Goal: Book appointment/travel/reservation

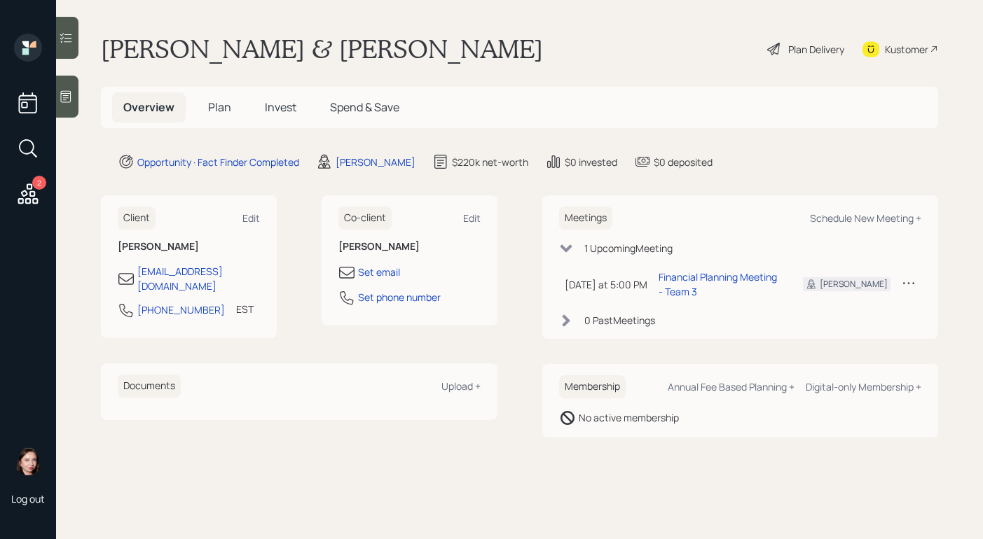
click at [773, 50] on icon at bounding box center [774, 49] width 17 height 17
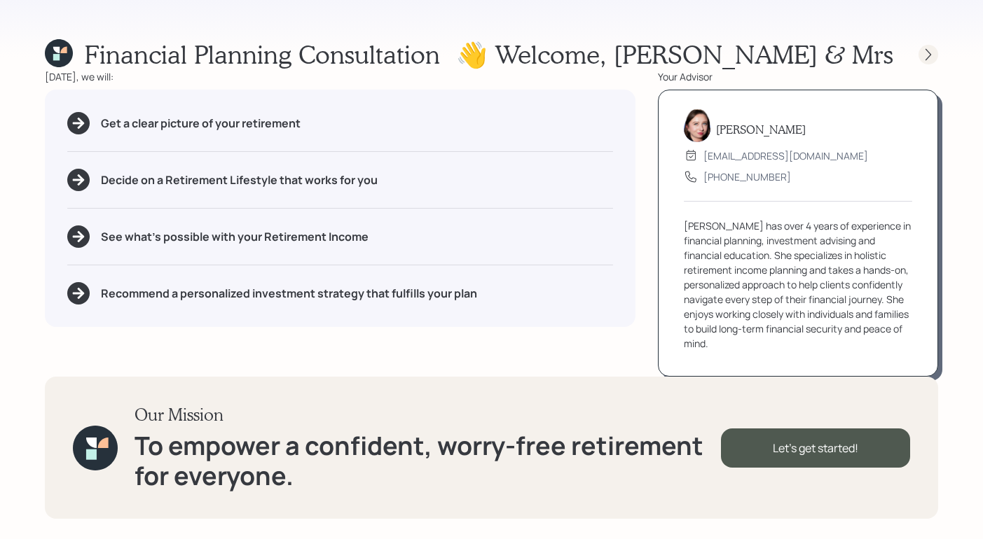
click at [931, 58] on icon at bounding box center [928, 55] width 14 height 14
click at [925, 58] on icon at bounding box center [928, 55] width 14 height 14
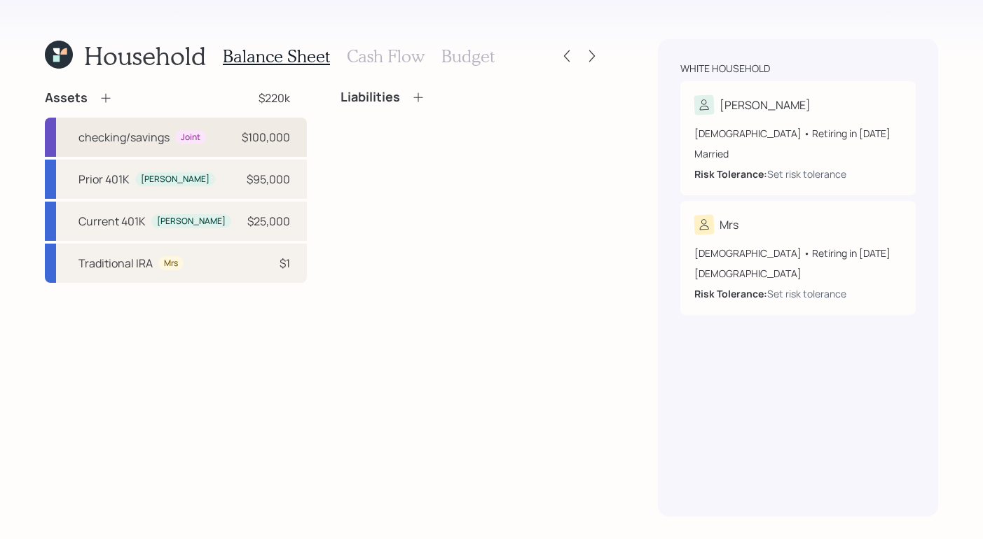
click at [172, 150] on div "checking/savings Joint $100,000" at bounding box center [176, 137] width 262 height 39
select select "cash"
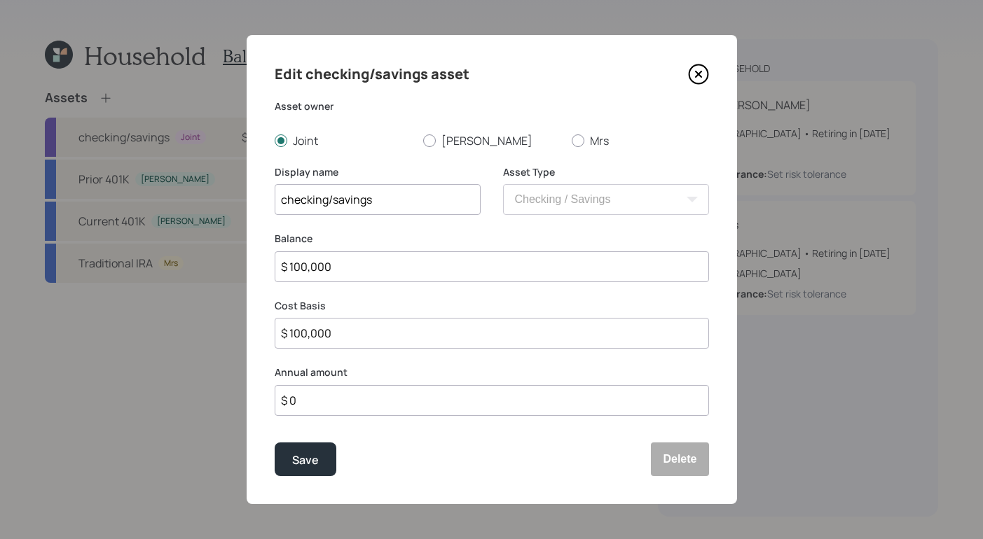
drag, startPoint x: 414, startPoint y: 199, endPoint x: 100, endPoint y: 117, distance: 324.4
click at [78, 114] on div "Edit checking/savings asset Asset owner Joint Francis Mrs Display name checking…" at bounding box center [491, 269] width 983 height 539
type input "i"
type input "Inheritance"
click at [323, 465] on button "Save" at bounding box center [306, 460] width 62 height 34
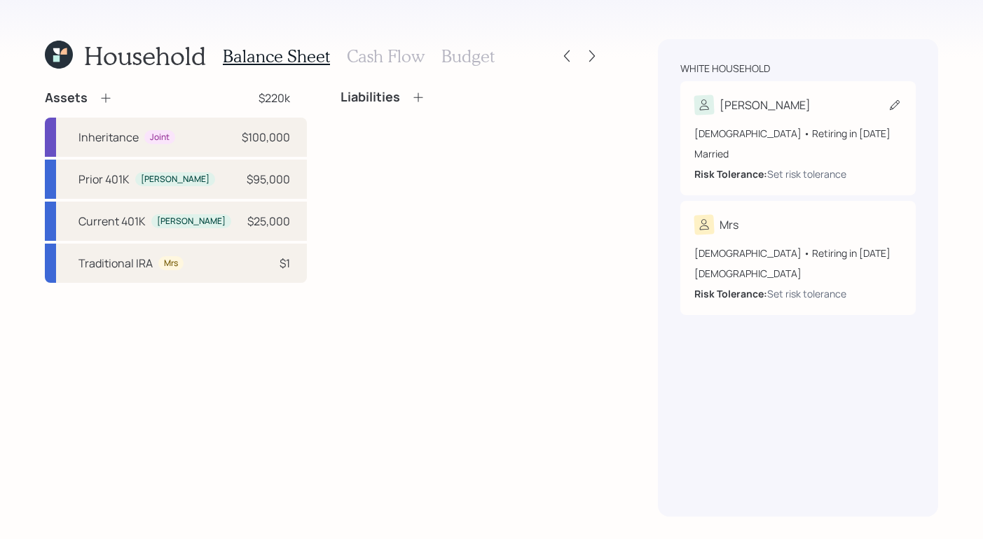
click at [797, 104] on div "Francis" at bounding box center [797, 105] width 207 height 20
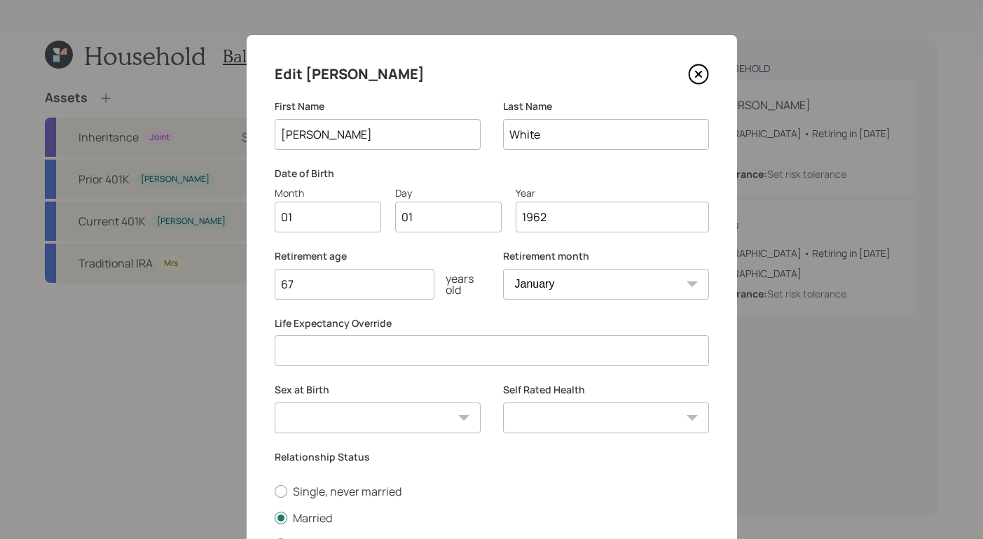
click at [693, 76] on icon at bounding box center [698, 74] width 21 height 21
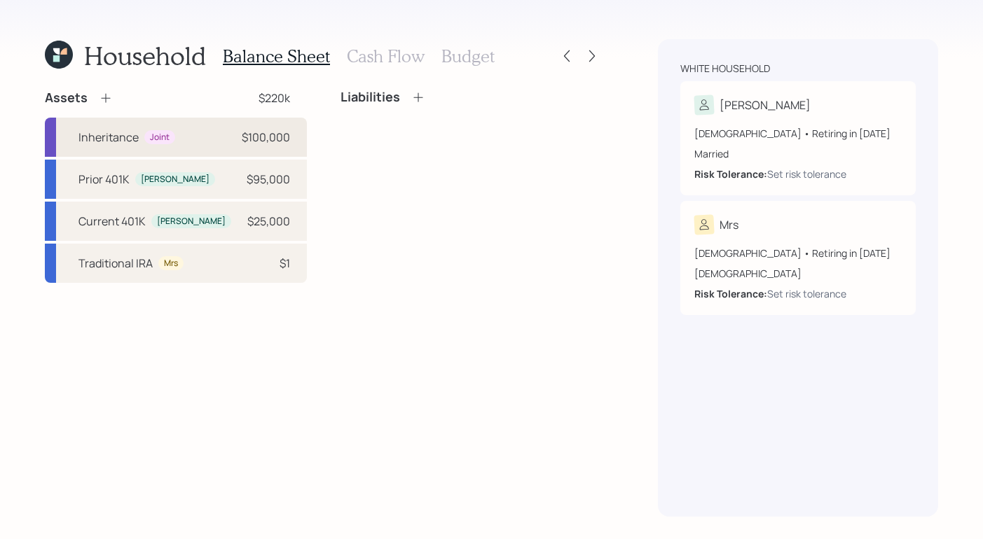
click at [212, 144] on div "Inheritance Joint $100,000" at bounding box center [176, 137] width 262 height 39
select select "cash"
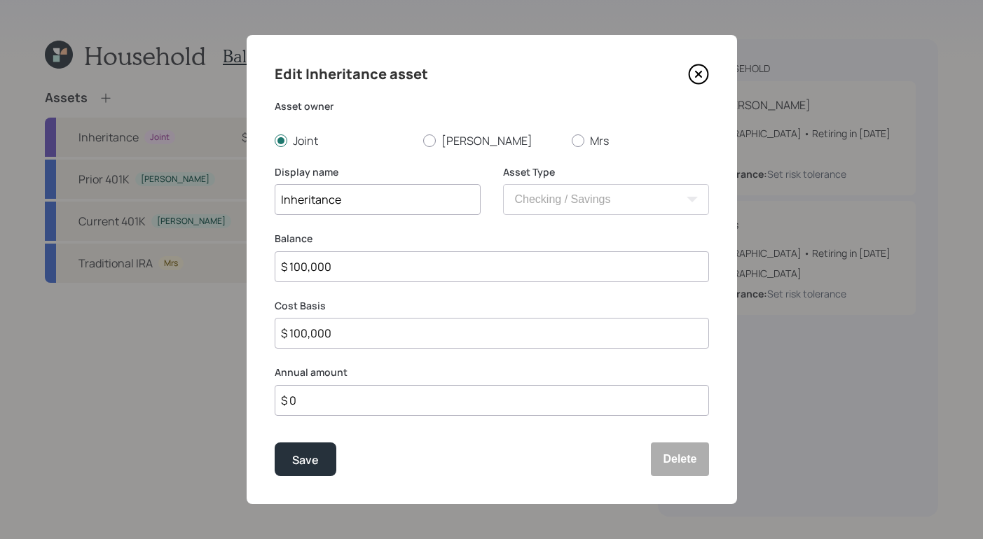
drag, startPoint x: 408, startPoint y: 200, endPoint x: 68, endPoint y: 188, distance: 340.7
click at [0, 200] on html "Household Balance Sheet Cash Flow Budget Assets $220k Inheritance Joint $100,00…" at bounding box center [491, 269] width 983 height 539
type input "Sale of home profit"
click at [322, 469] on button "Save" at bounding box center [306, 460] width 62 height 34
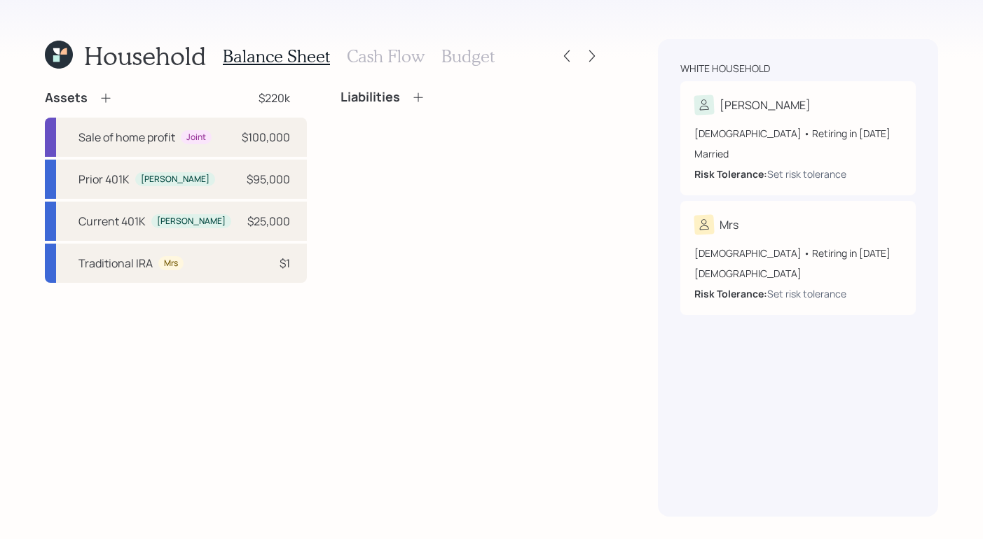
click at [57, 54] on icon at bounding box center [59, 55] width 28 height 28
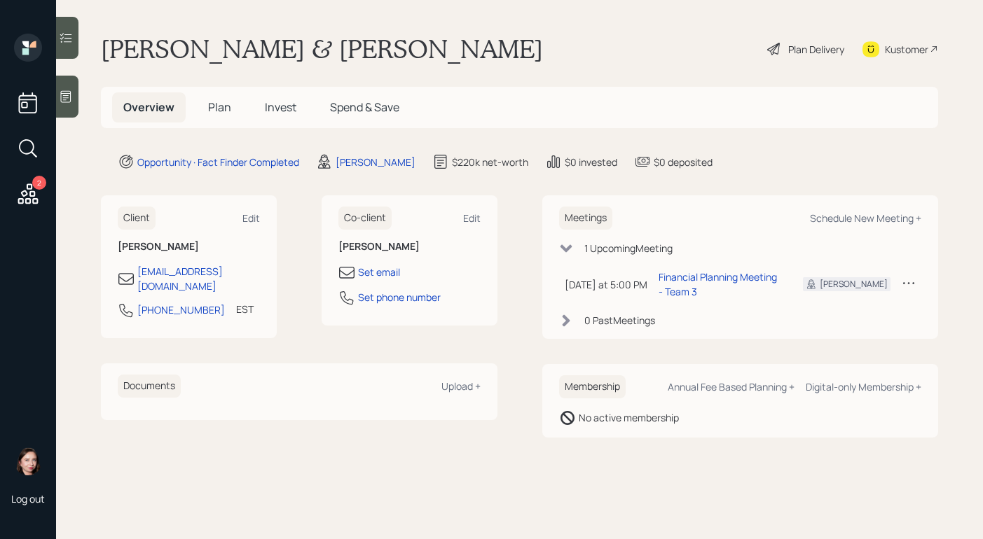
click at [788, 52] on div "Plan Delivery" at bounding box center [816, 49] width 56 height 15
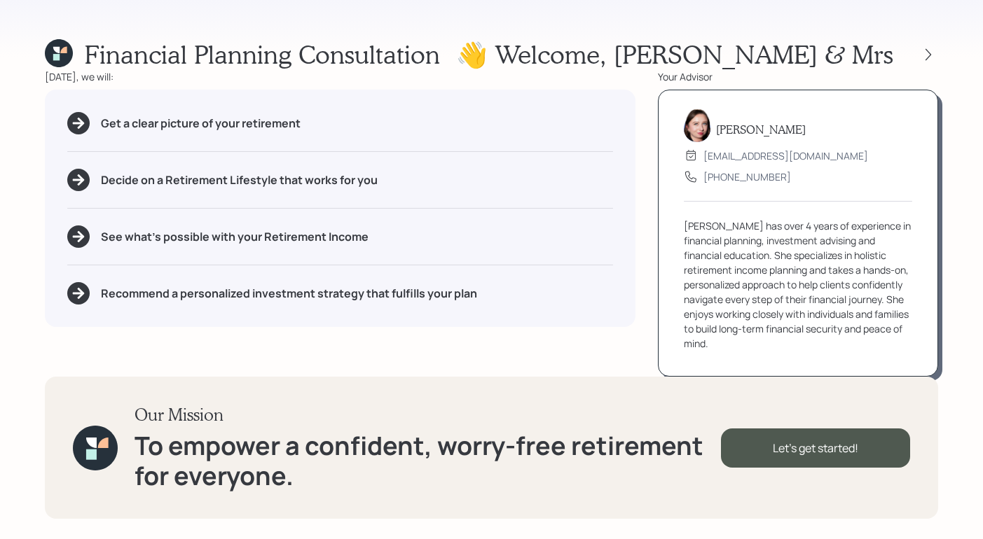
click at [541, 36] on div "Financial Planning Consultation 👋 Welcome , Francis & Mrs Today, we will: Get a…" at bounding box center [491, 269] width 983 height 539
click at [57, 55] on icon at bounding box center [56, 57] width 6 height 6
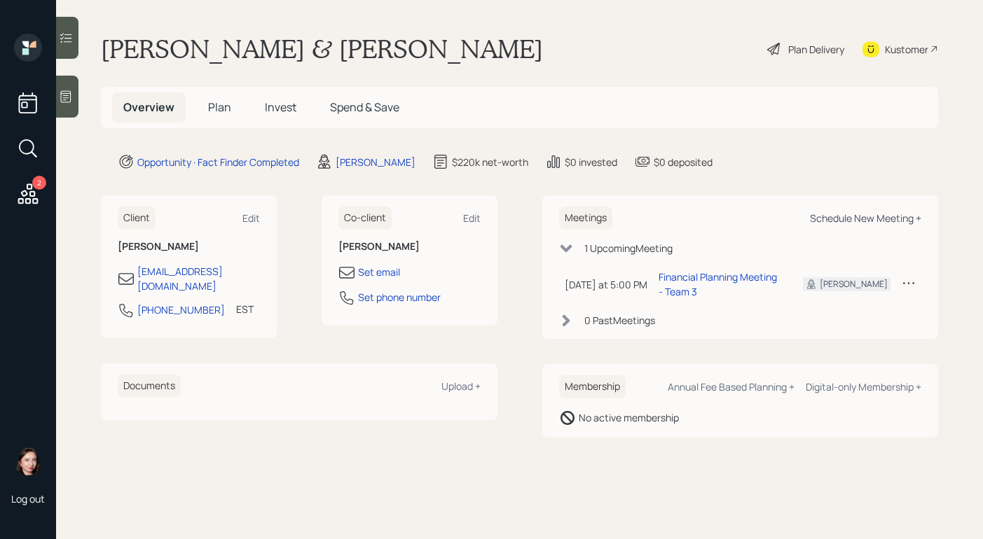
click at [824, 220] on div "Schedule New Meeting +" at bounding box center [865, 218] width 111 height 13
select select "b1d8ea90-abcc-42aa-86cc-4f33a132aacc"
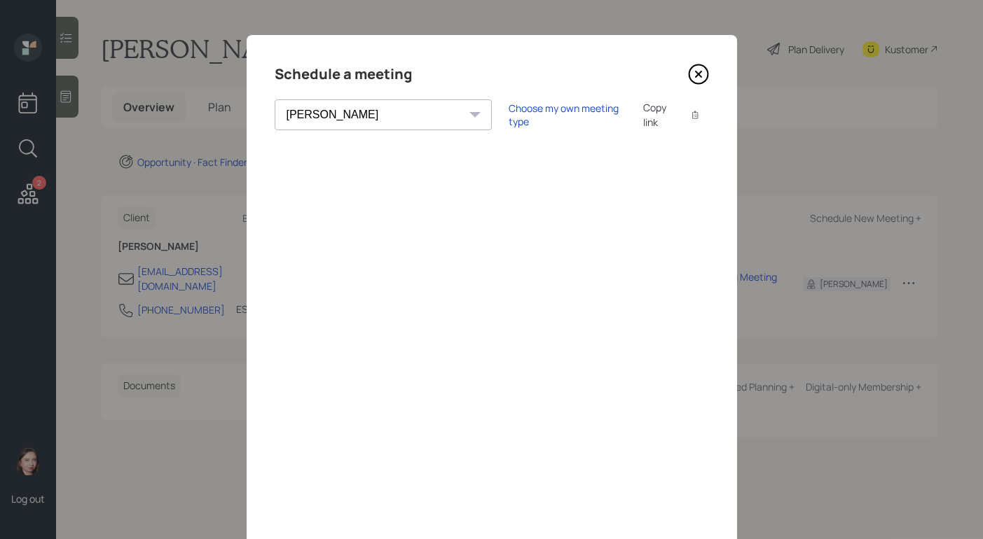
click at [696, 72] on icon at bounding box center [698, 74] width 21 height 21
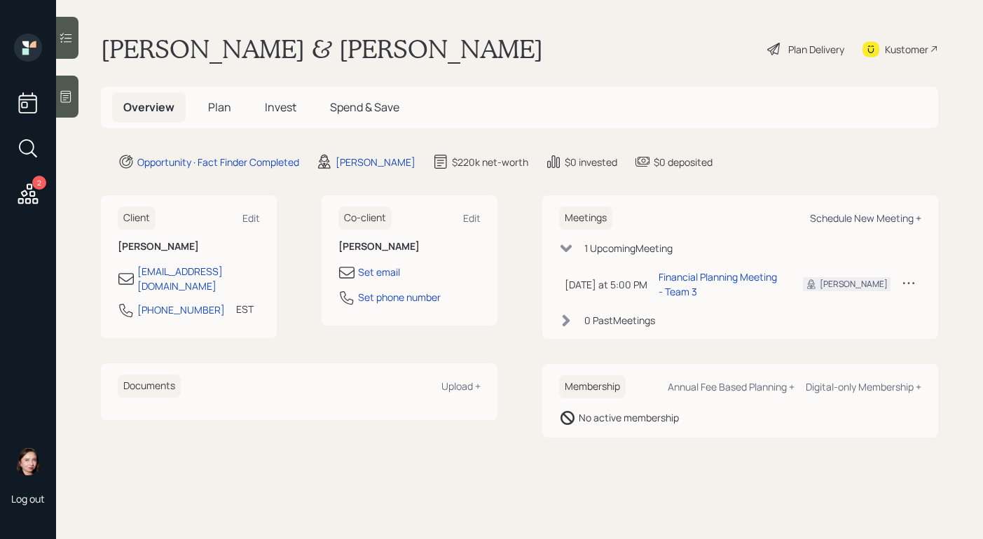
click at [848, 216] on div "Schedule New Meeting +" at bounding box center [865, 218] width 111 height 13
select select "b1d8ea90-abcc-42aa-86cc-4f33a132aacc"
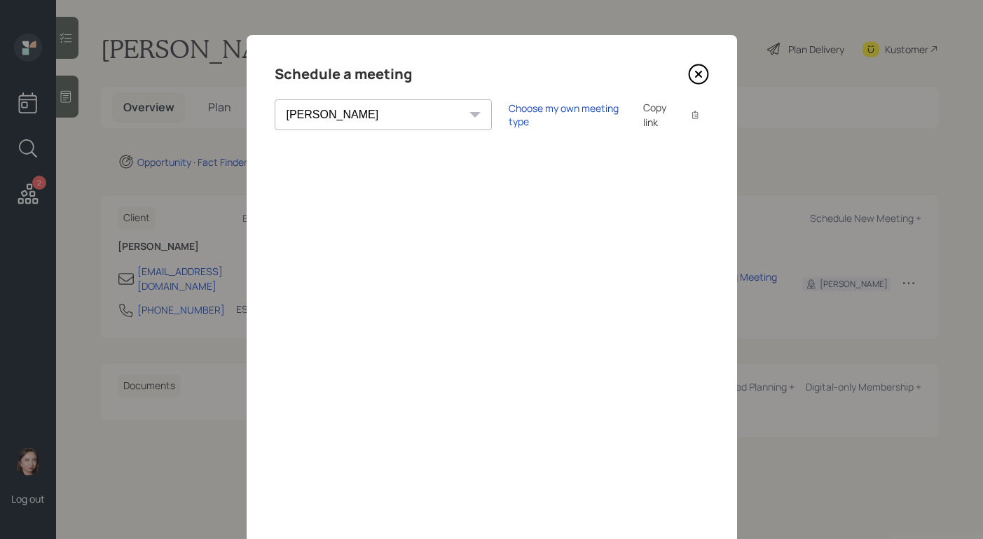
click at [676, 67] on div "Schedule a meeting" at bounding box center [492, 74] width 434 height 22
click at [693, 72] on icon at bounding box center [698, 74] width 21 height 21
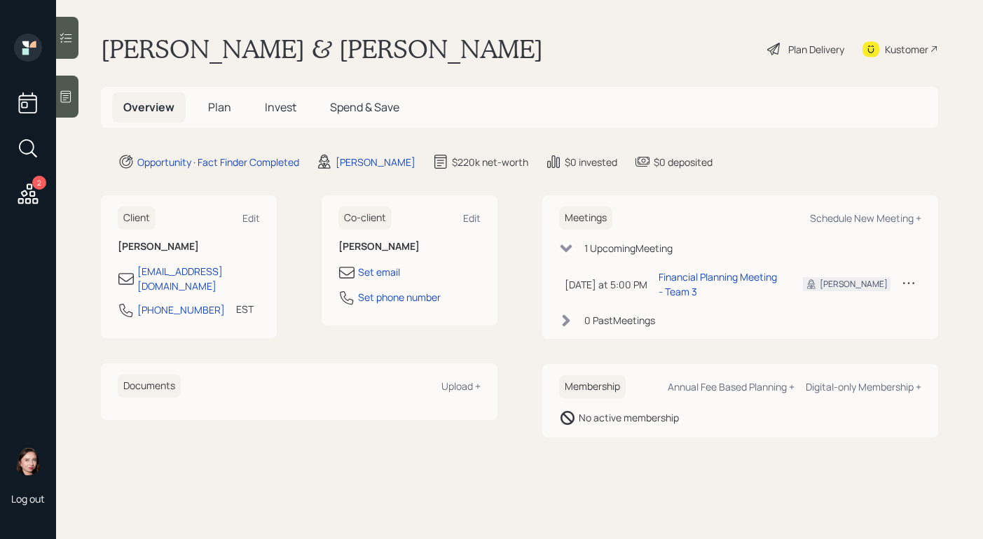
click at [901, 286] on td at bounding box center [908, 284] width 25 height 41
click at [907, 282] on icon at bounding box center [909, 283] width 14 height 14
click at [840, 324] on div "Cancel" at bounding box center [865, 323] width 101 height 13
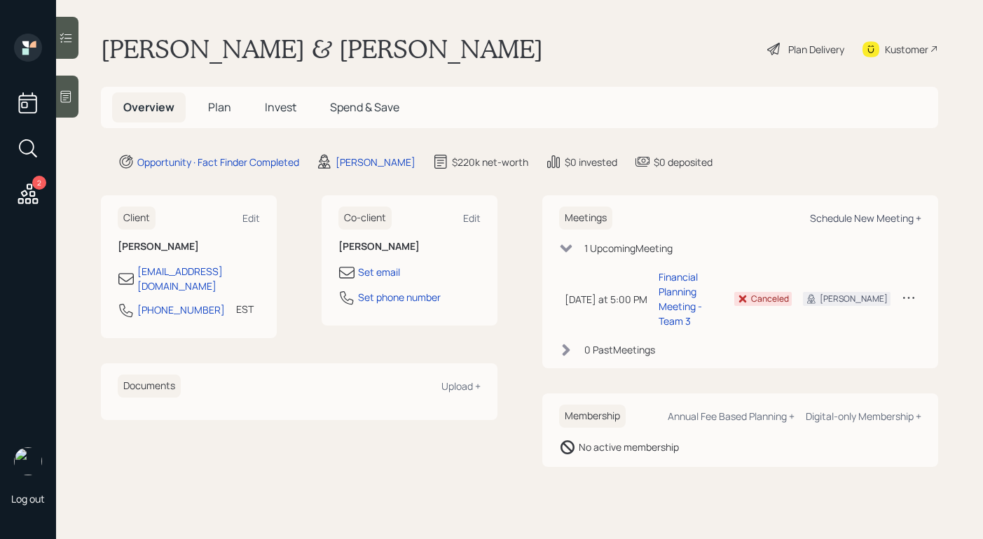
click at [881, 214] on div "Schedule New Meeting +" at bounding box center [865, 218] width 111 height 13
select select "b1d8ea90-abcc-42aa-86cc-4f33a132aacc"
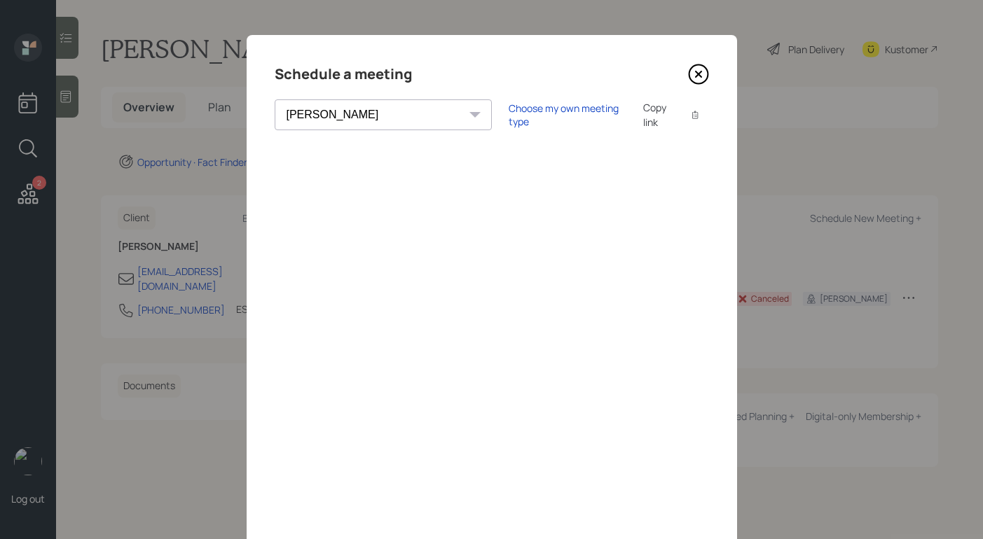
click at [691, 76] on icon at bounding box center [698, 74] width 21 height 21
